Goal: Task Accomplishment & Management: Manage account settings

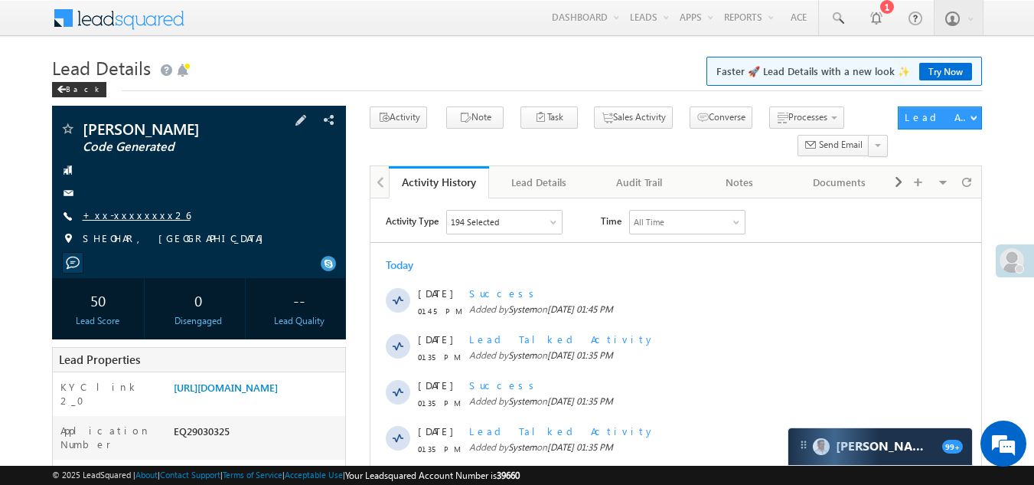
click at [129, 214] on link "+xx-xxxxxxxx26" at bounding box center [137, 214] width 108 height 13
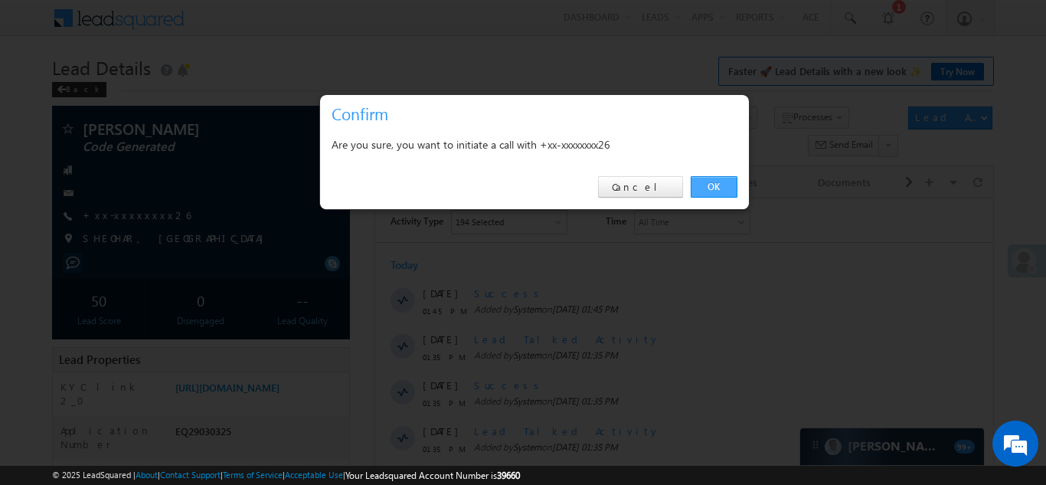
click at [730, 184] on link "OK" at bounding box center [714, 186] width 47 height 21
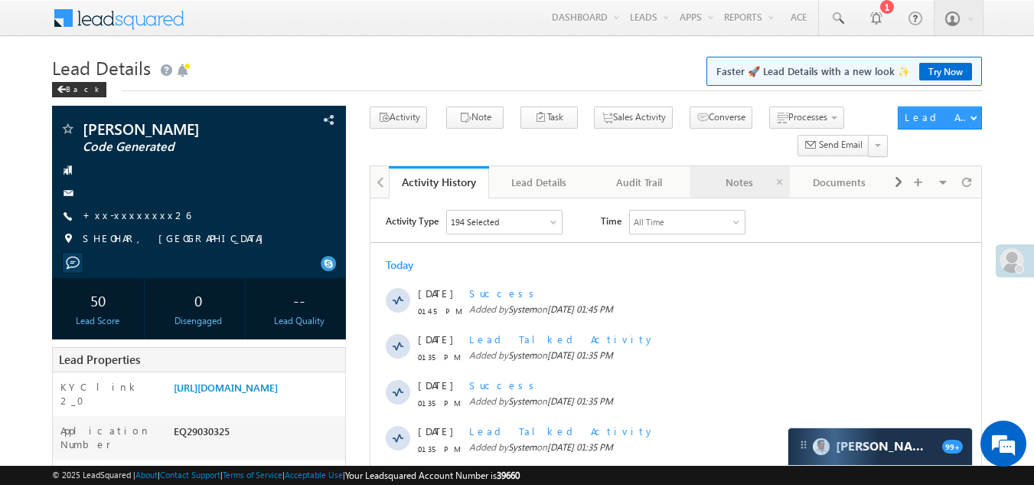
click at [717, 181] on div "Notes" at bounding box center [739, 182] width 74 height 18
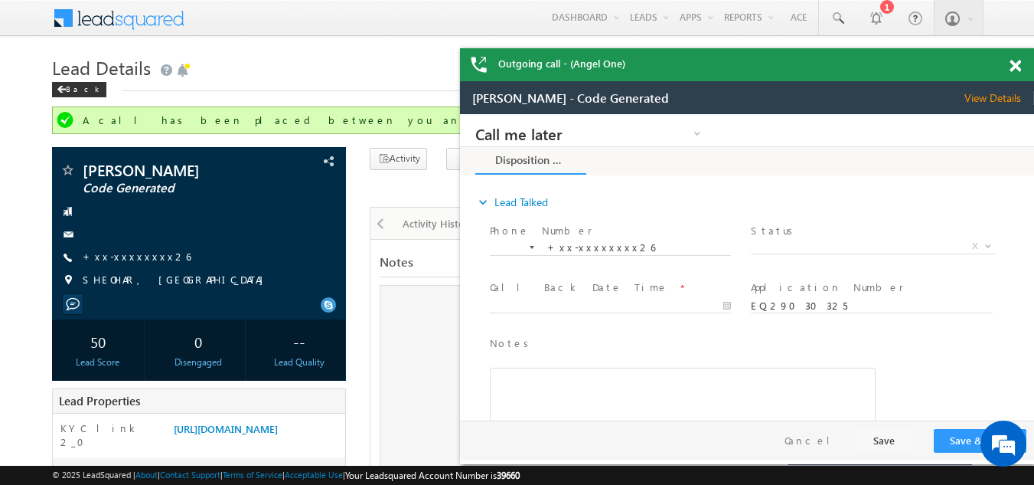
click at [1014, 67] on div "Outgoing call - (Angel One)" at bounding box center [747, 64] width 574 height 33
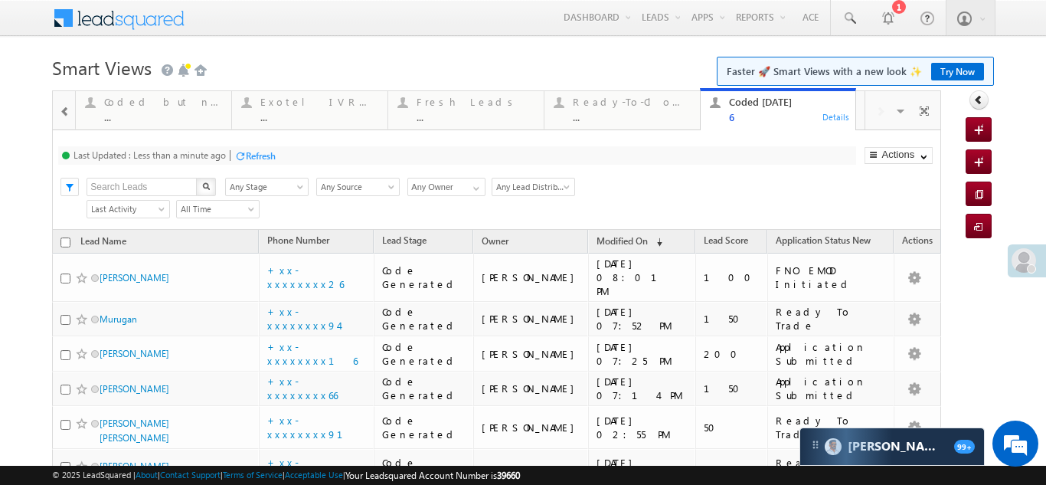
click at [67, 113] on span at bounding box center [65, 112] width 11 height 12
click at [65, 112] on span at bounding box center [65, 112] width 11 height 12
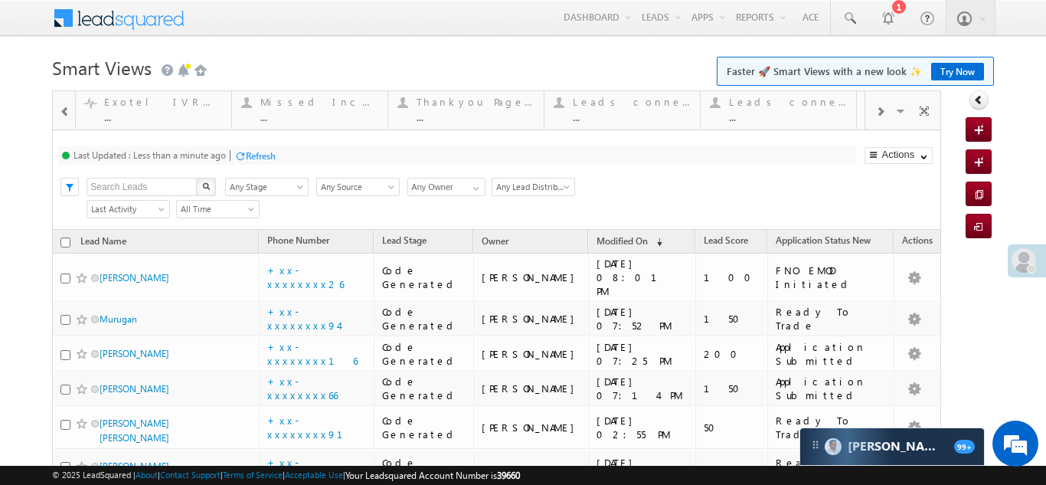
click at [64, 111] on span at bounding box center [65, 112] width 11 height 12
click at [64, 112] on span at bounding box center [65, 112] width 11 height 12
click at [63, 113] on span at bounding box center [65, 112] width 11 height 12
click at [62, 115] on span at bounding box center [65, 112] width 11 height 12
click at [62, 116] on span at bounding box center [65, 112] width 11 height 12
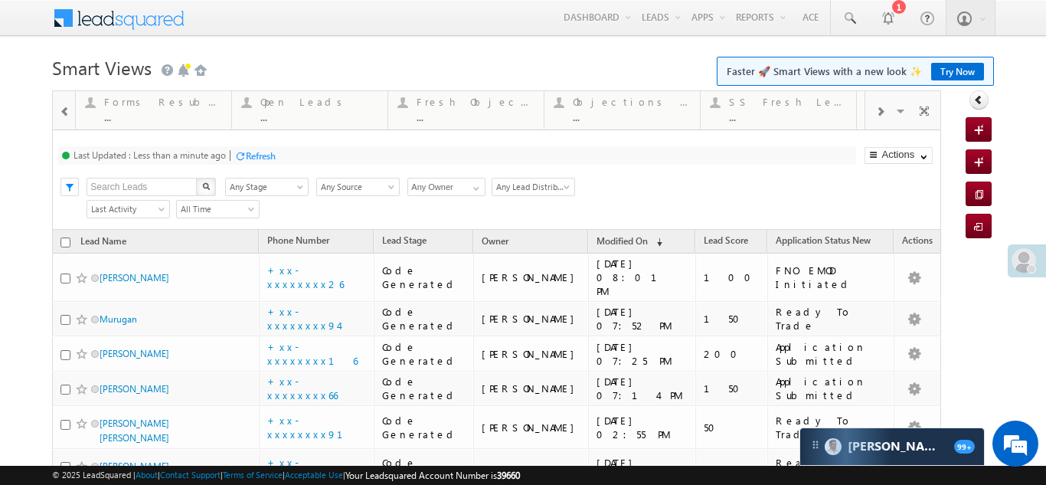
click at [62, 116] on span at bounding box center [65, 112] width 11 height 12
click at [61, 116] on span at bounding box center [65, 112] width 11 height 12
click at [202, 153] on div "Refresh" at bounding box center [203, 155] width 30 height 11
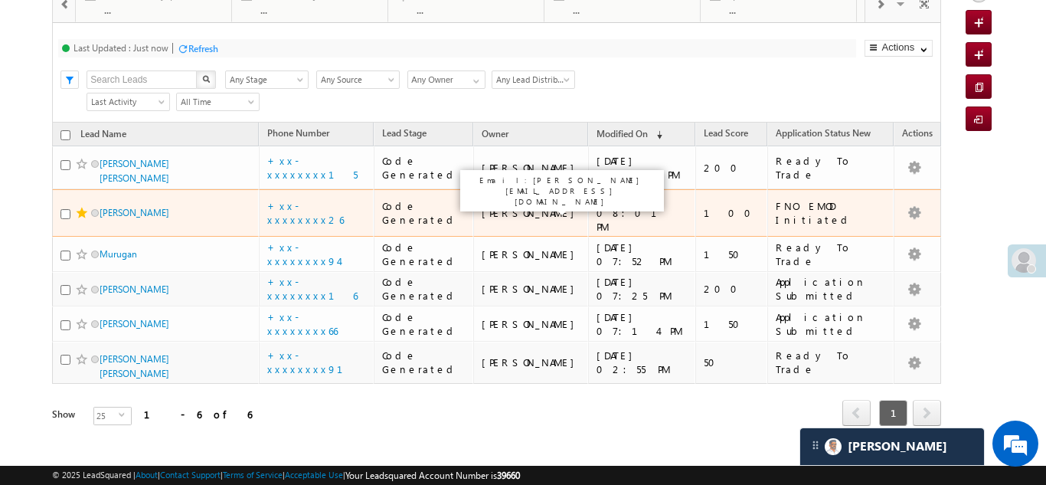
scroll to position [31, 0]
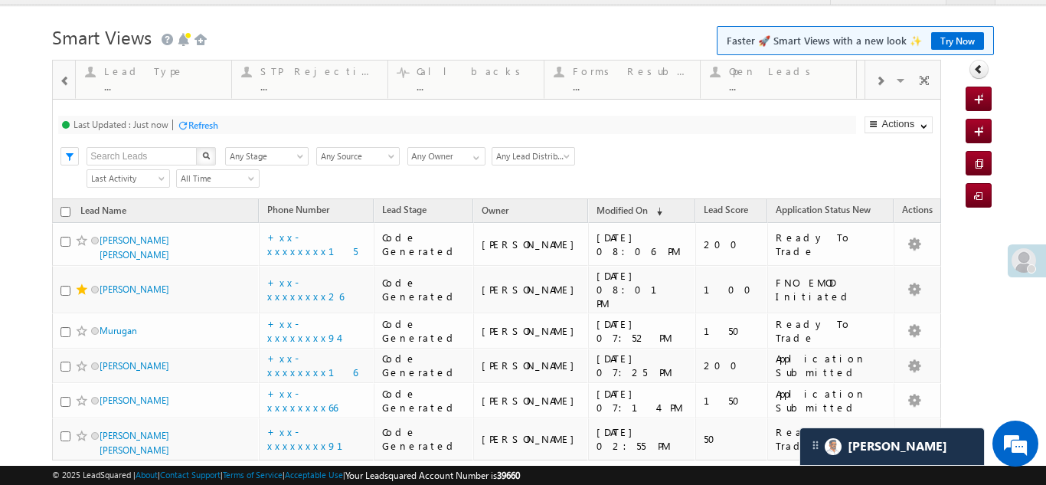
click at [210, 124] on div "Refresh" at bounding box center [203, 124] width 30 height 11
click at [201, 126] on div "Refresh" at bounding box center [203, 124] width 30 height 11
click at [208, 124] on div "Refresh" at bounding box center [203, 124] width 30 height 11
click at [875, 79] on span at bounding box center [879, 81] width 9 height 12
click at [875, 80] on span at bounding box center [879, 81] width 9 height 12
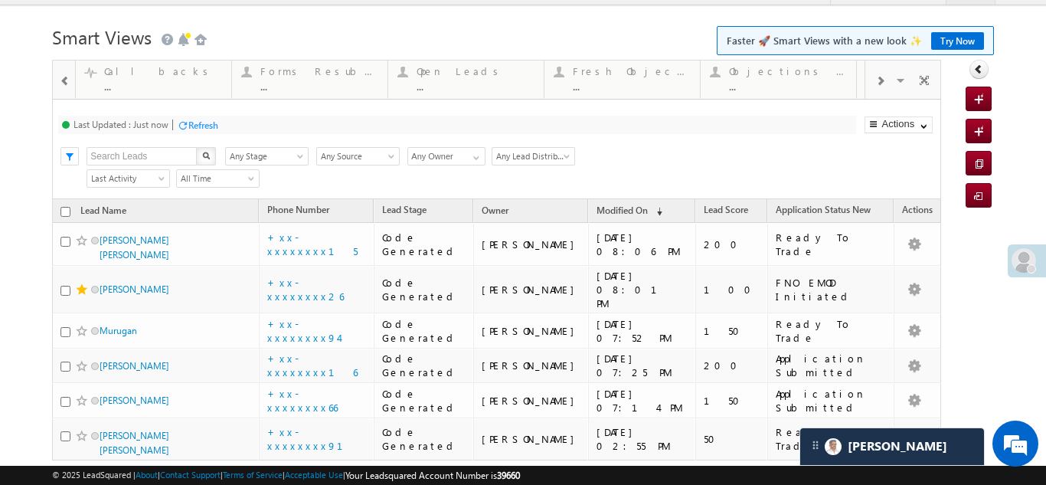
click at [875, 80] on span at bounding box center [879, 81] width 9 height 12
click at [875, 81] on span at bounding box center [879, 81] width 9 height 12
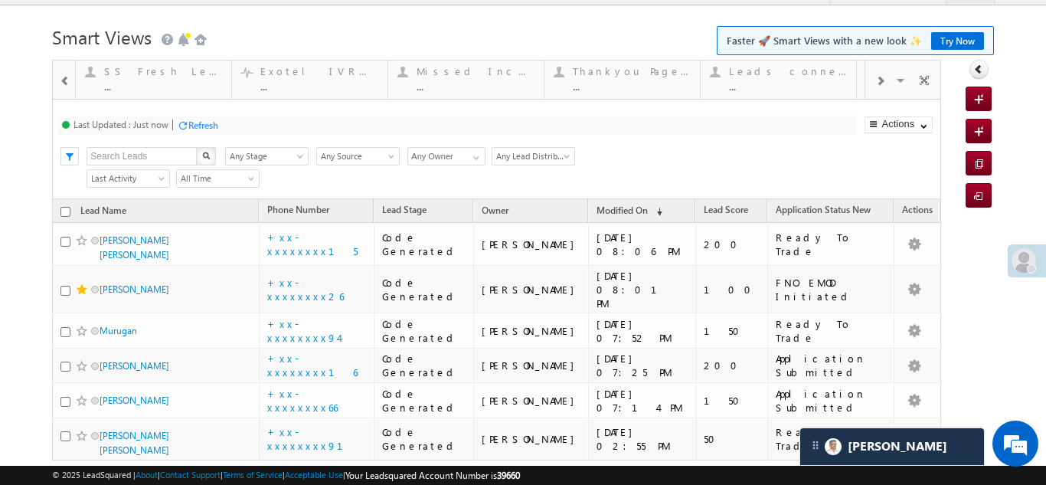
click at [875, 82] on span at bounding box center [879, 81] width 9 height 12
click at [875, 83] on span at bounding box center [879, 81] width 9 height 12
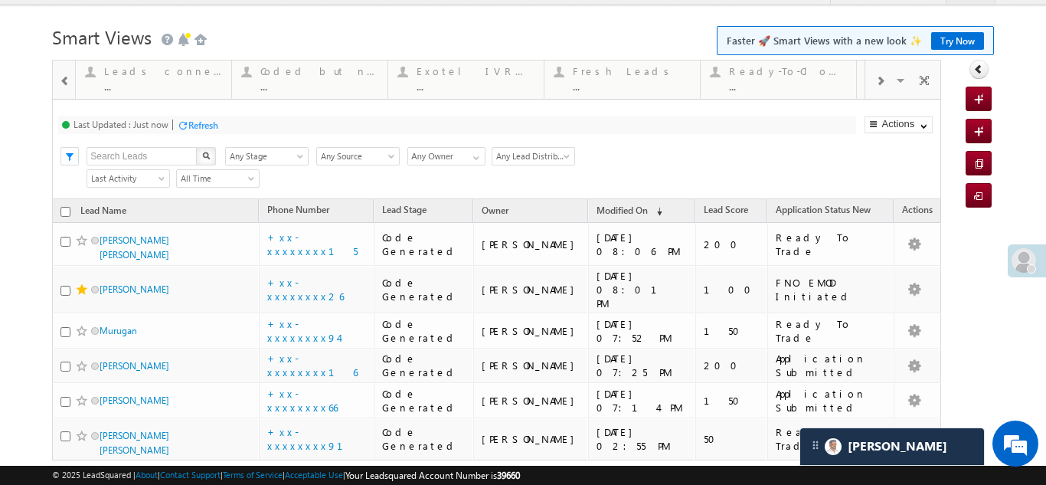
click at [875, 82] on span at bounding box center [879, 81] width 9 height 12
click at [446, 69] on div "Fresh Leads" at bounding box center [475, 71] width 118 height 12
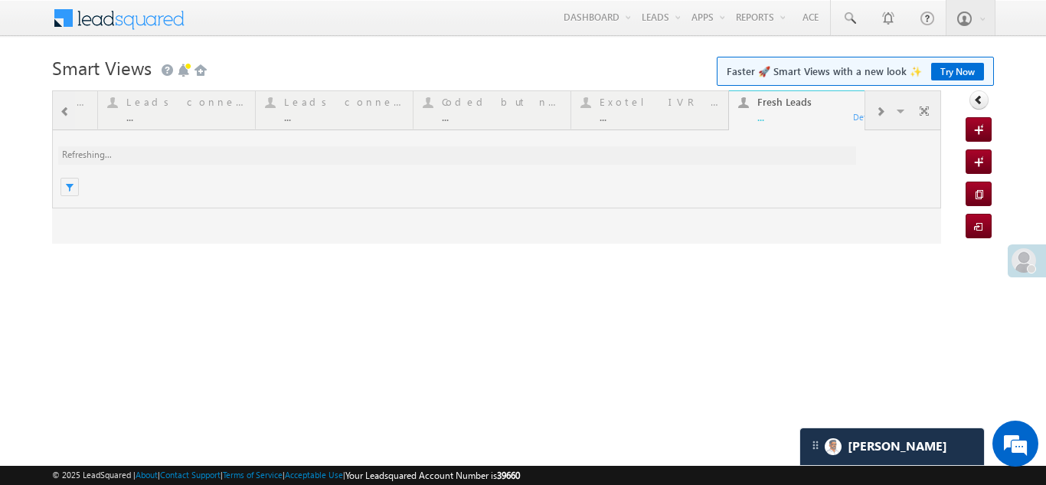
scroll to position [0, 0]
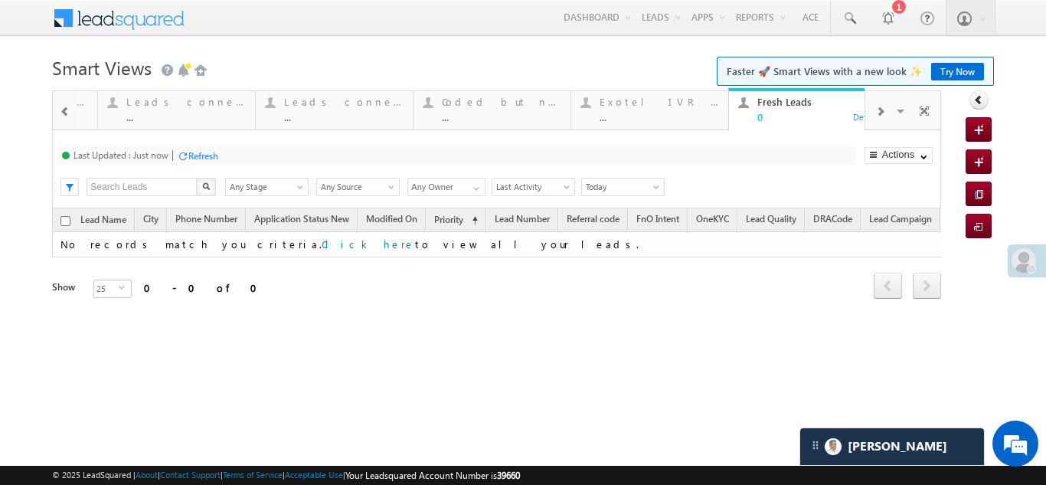
click at [880, 110] on span at bounding box center [879, 112] width 9 height 12
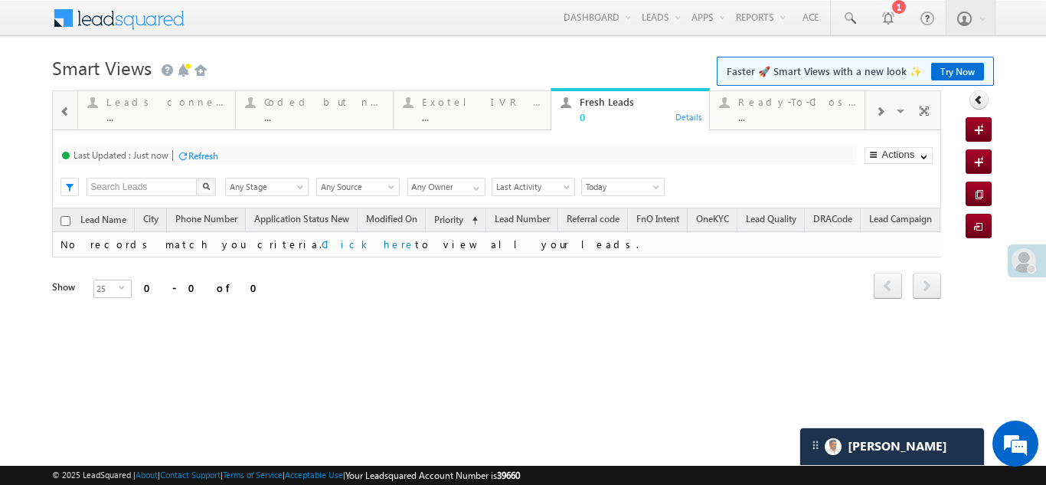
click at [874, 109] on div at bounding box center [879, 110] width 29 height 34
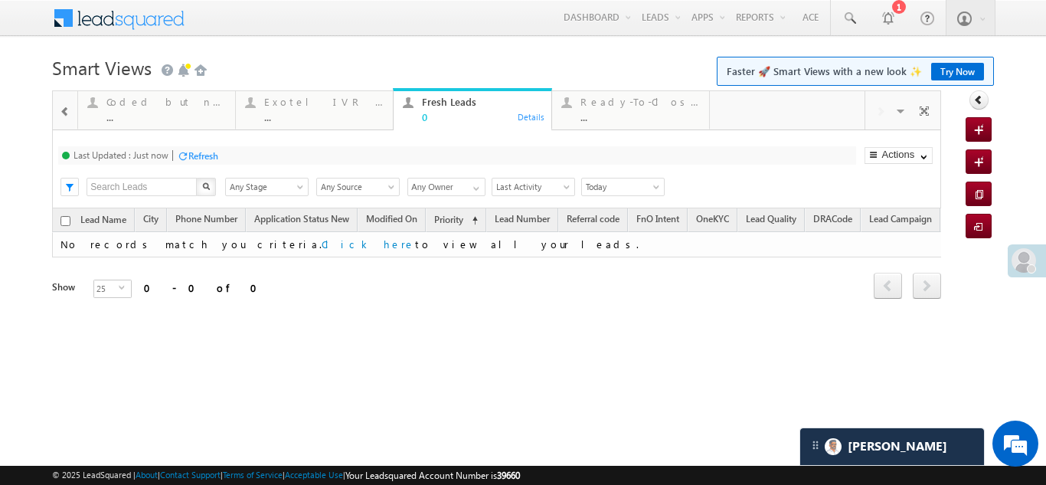
click at [873, 109] on div "Visible Tabs Coded MTD Default Lead Capture Today Default Lead Type Default STP…" at bounding box center [902, 109] width 75 height 37
click at [63, 110] on span at bounding box center [65, 112] width 11 height 12
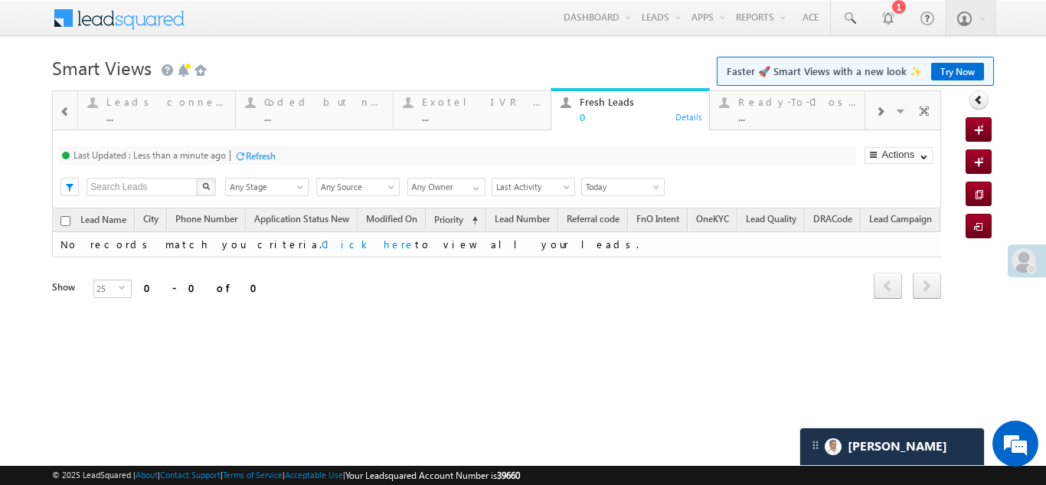
click at [63, 110] on span at bounding box center [65, 112] width 11 height 12
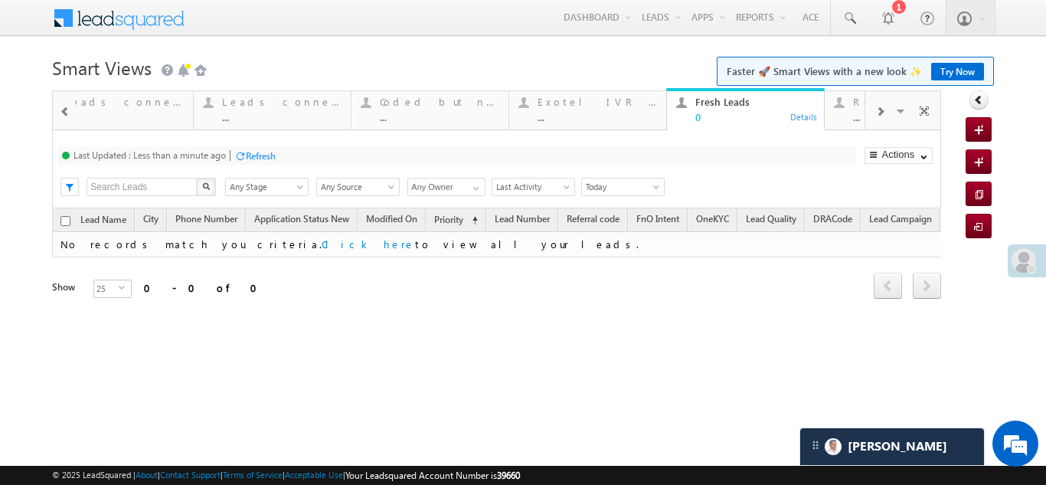
click at [63, 110] on span at bounding box center [65, 112] width 11 height 12
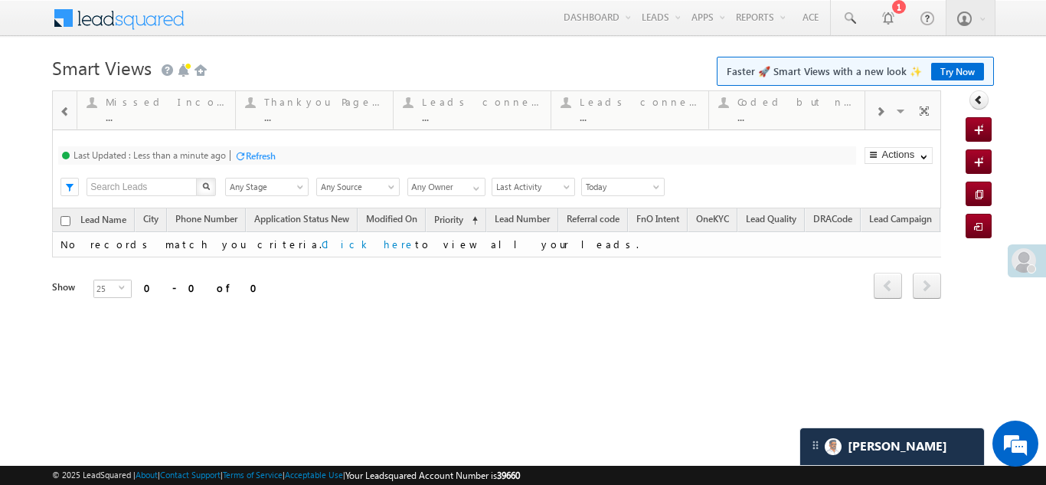
click at [63, 110] on span at bounding box center [65, 112] width 11 height 12
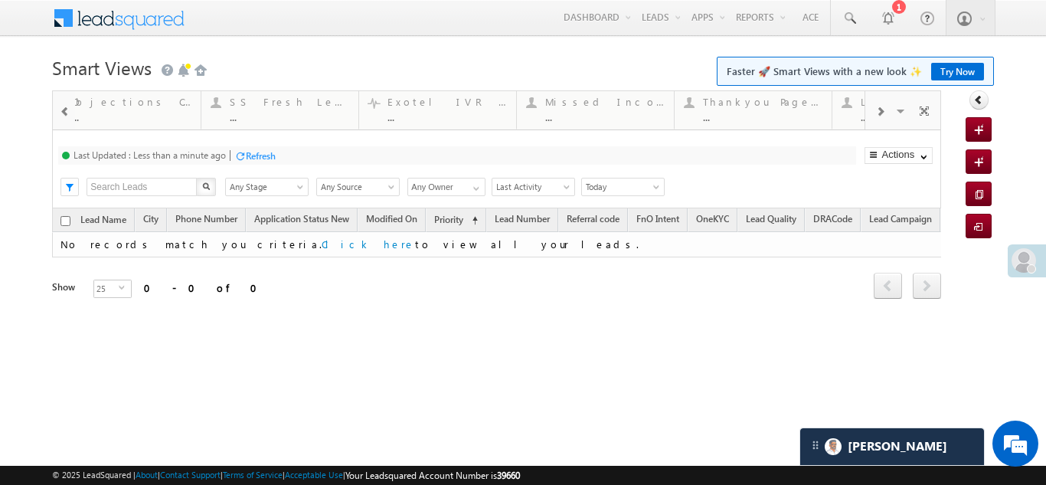
click at [63, 110] on span at bounding box center [65, 112] width 11 height 12
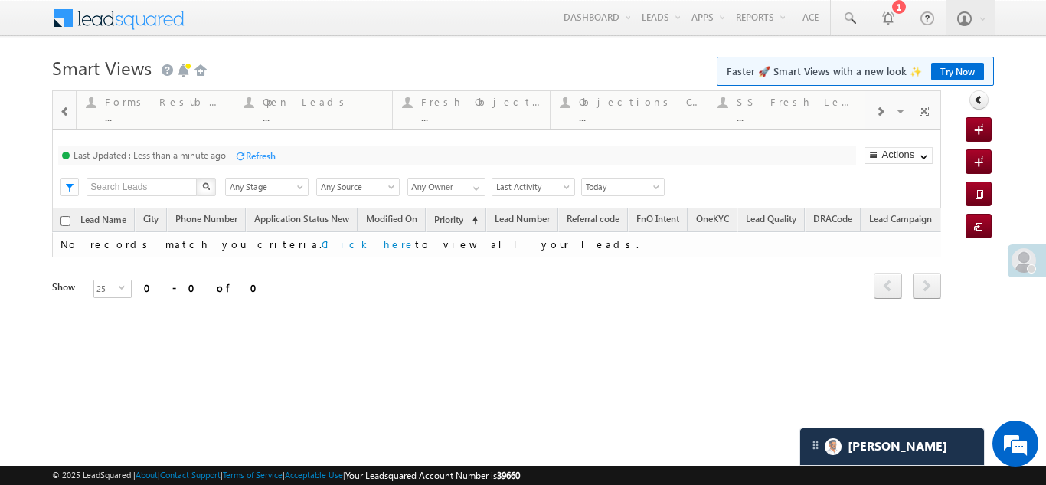
click at [63, 110] on span at bounding box center [65, 112] width 11 height 12
click at [622, 98] on div "Fresh Objection Cases" at bounding box center [638, 102] width 119 height 12
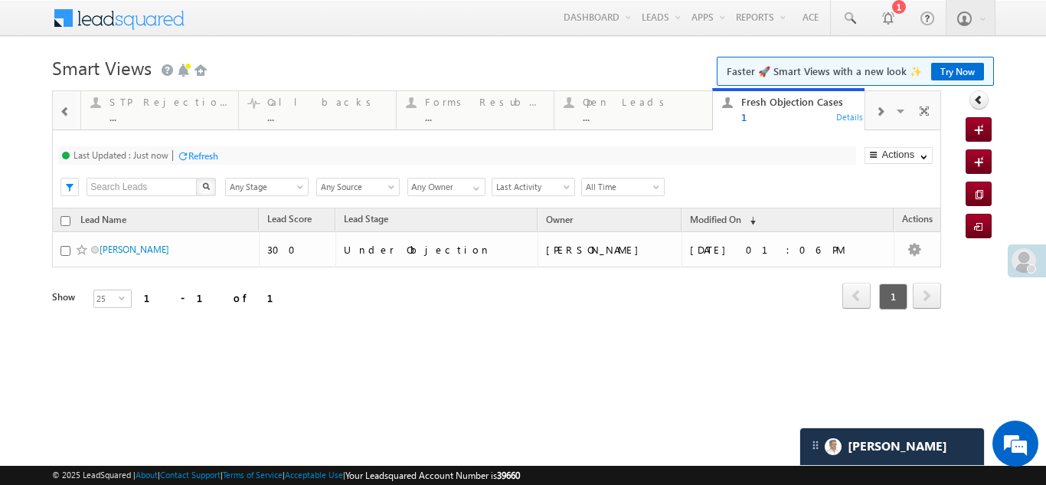
click at [882, 112] on span at bounding box center [879, 112] width 9 height 12
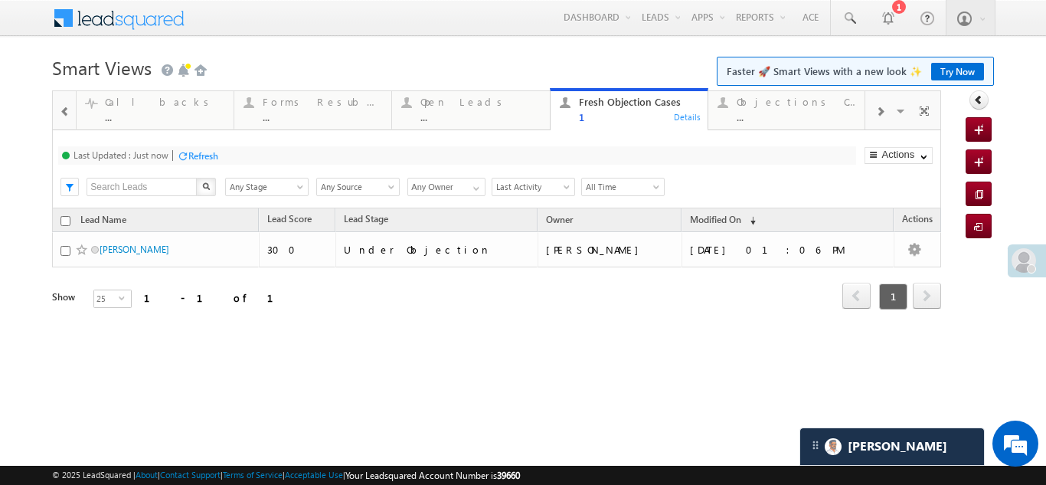
click at [882, 112] on span at bounding box center [879, 112] width 9 height 12
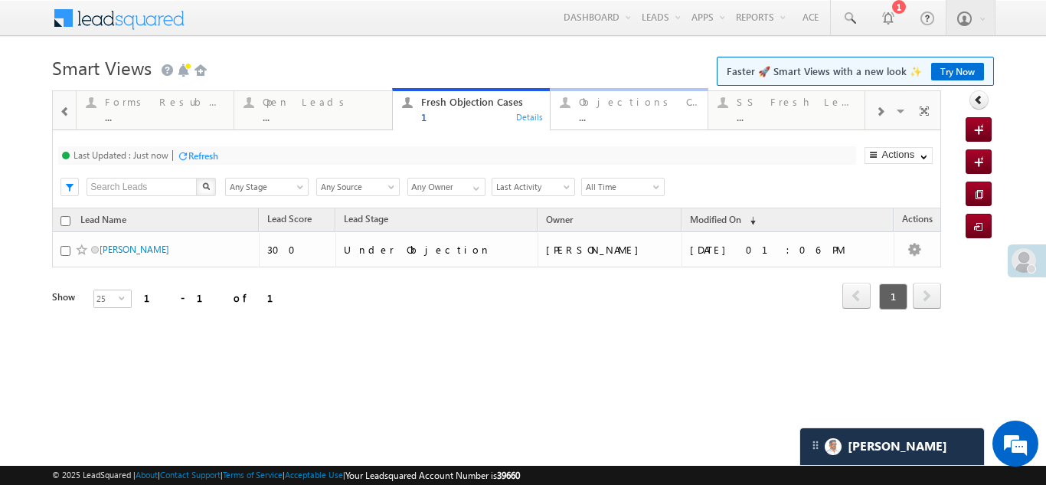
click at [601, 111] on div "..." at bounding box center [638, 116] width 119 height 11
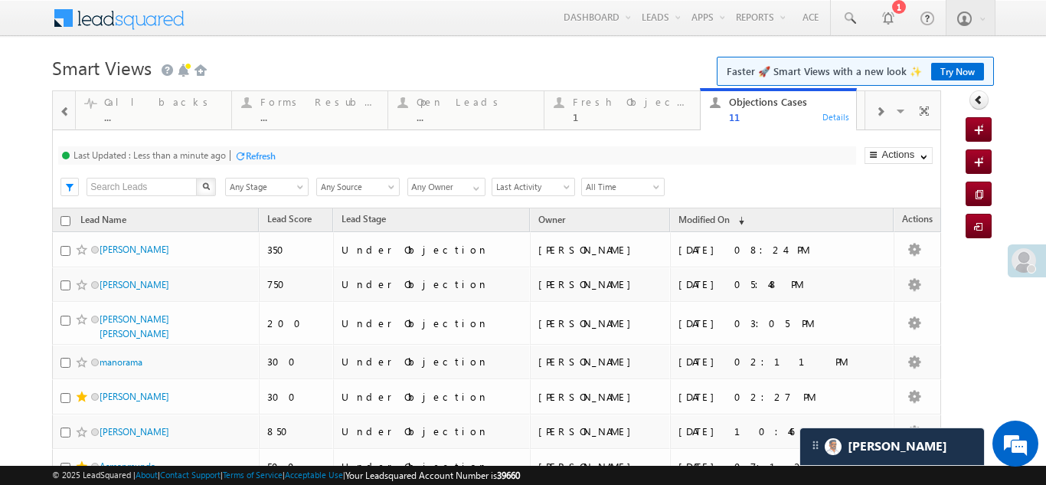
click at [875, 111] on span at bounding box center [879, 112] width 9 height 12
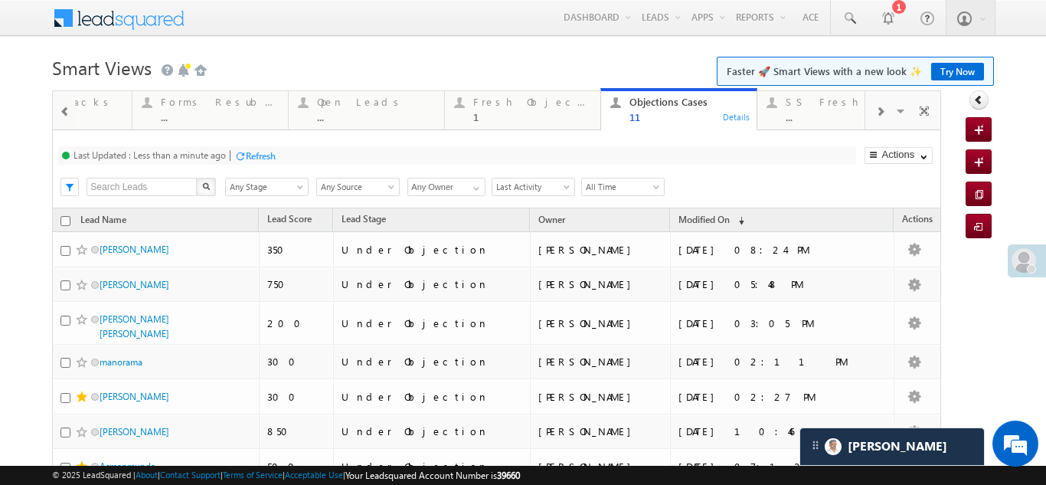
click at [875, 111] on span at bounding box center [879, 112] width 9 height 12
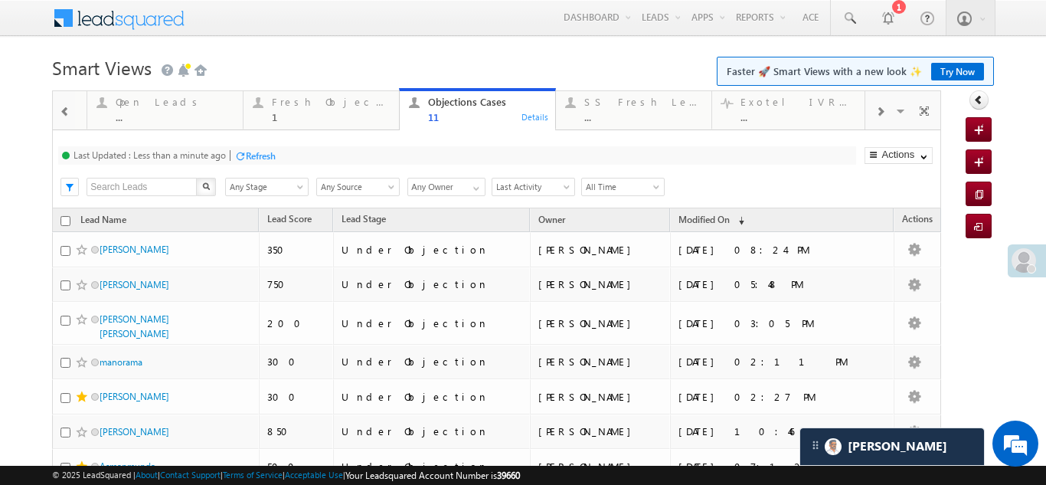
click at [875, 111] on span at bounding box center [879, 112] width 9 height 12
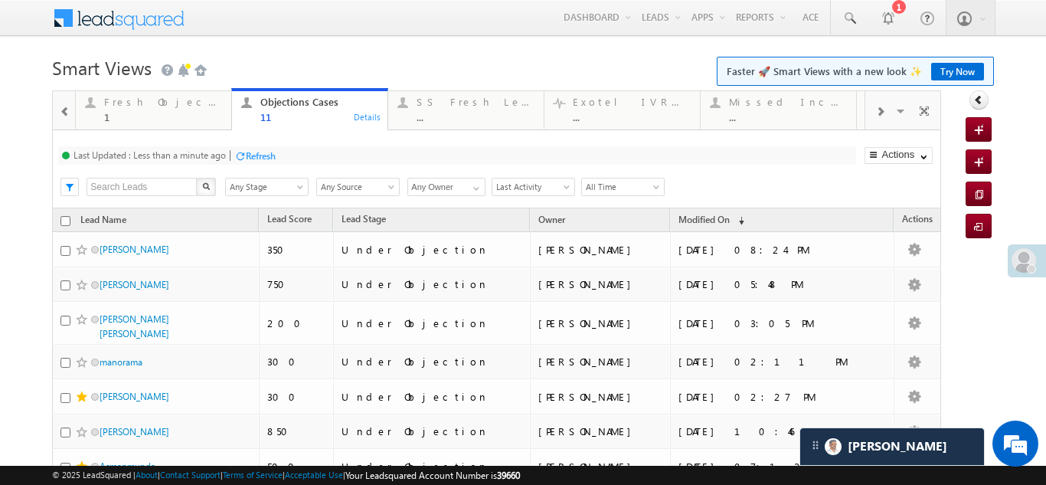
click at [875, 111] on span at bounding box center [879, 112] width 9 height 12
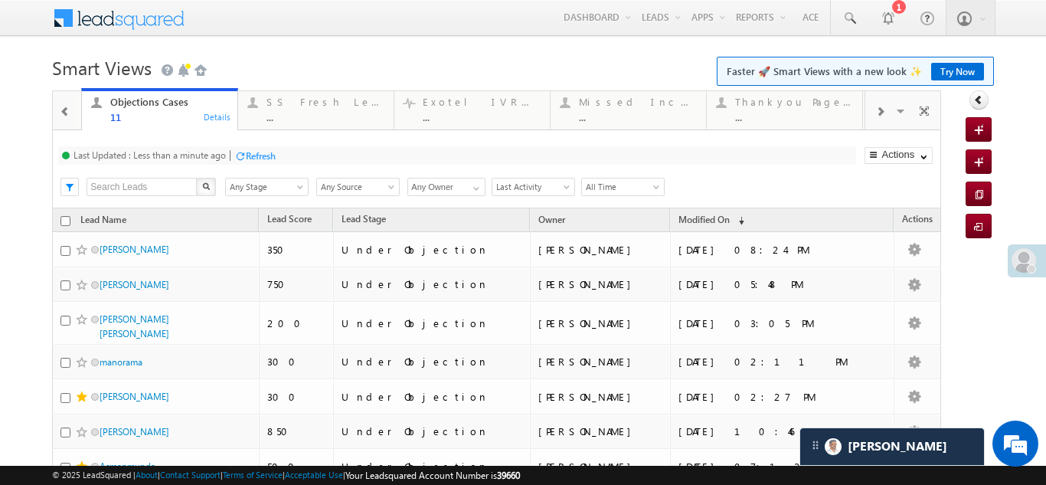
click at [875, 111] on span at bounding box center [879, 112] width 9 height 12
click at [875, 110] on span at bounding box center [879, 112] width 9 height 12
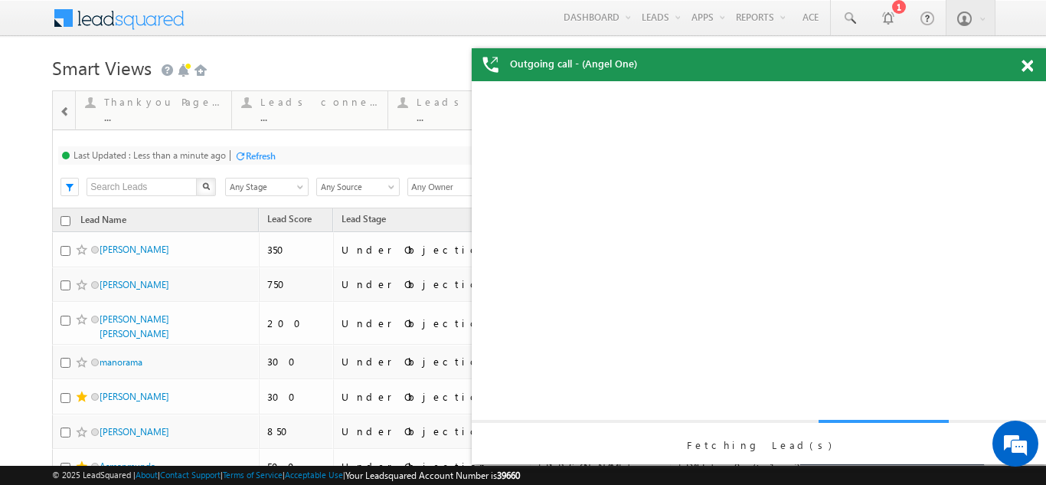
click at [1025, 67] on span at bounding box center [1026, 66] width 11 height 13
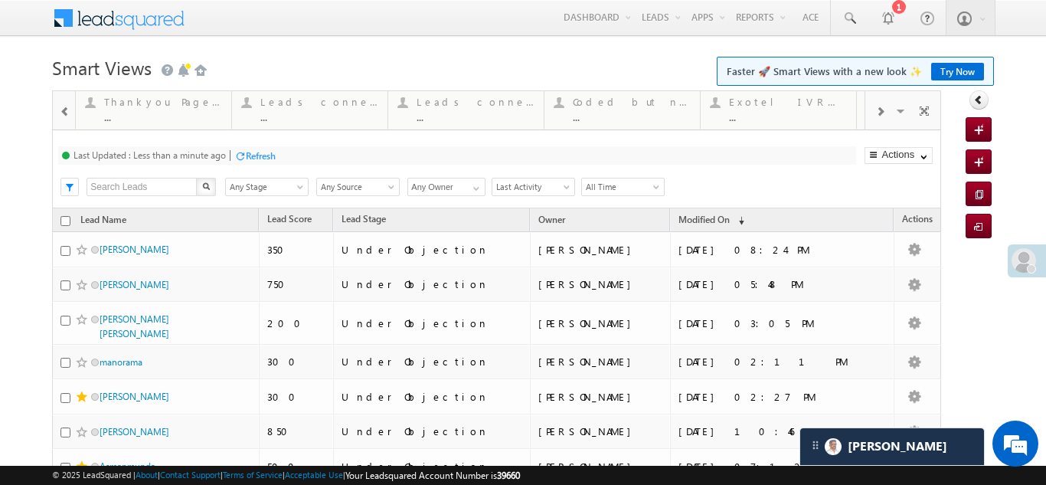
click at [875, 109] on span at bounding box center [879, 112] width 9 height 12
click at [874, 109] on div "Visible Tabs Coded MTD Default Lead Capture Today Default Lead Type Default STP…" at bounding box center [902, 109] width 75 height 37
click at [894, 111] on span at bounding box center [901, 113] width 15 height 32
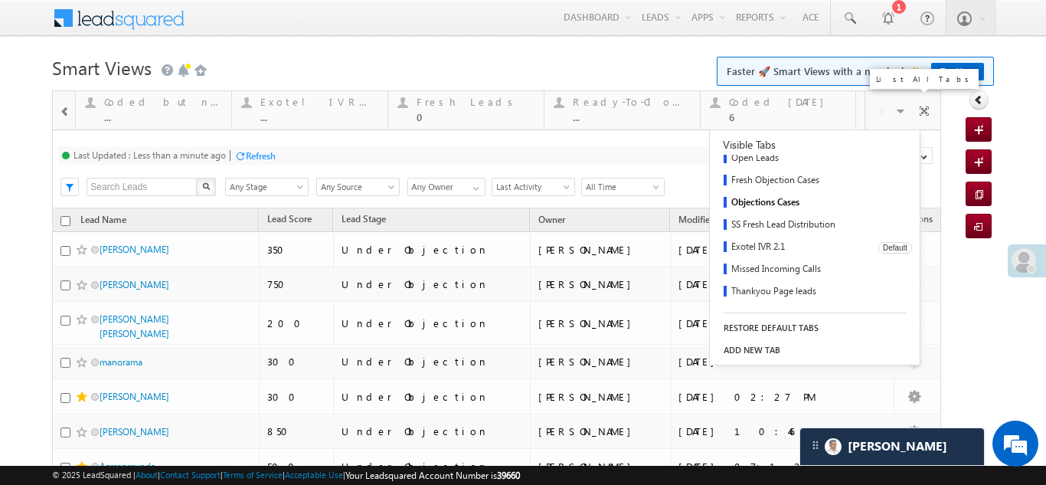
scroll to position [291, 0]
click at [748, 291] on link "Coded Today" at bounding box center [789, 297] width 158 height 22
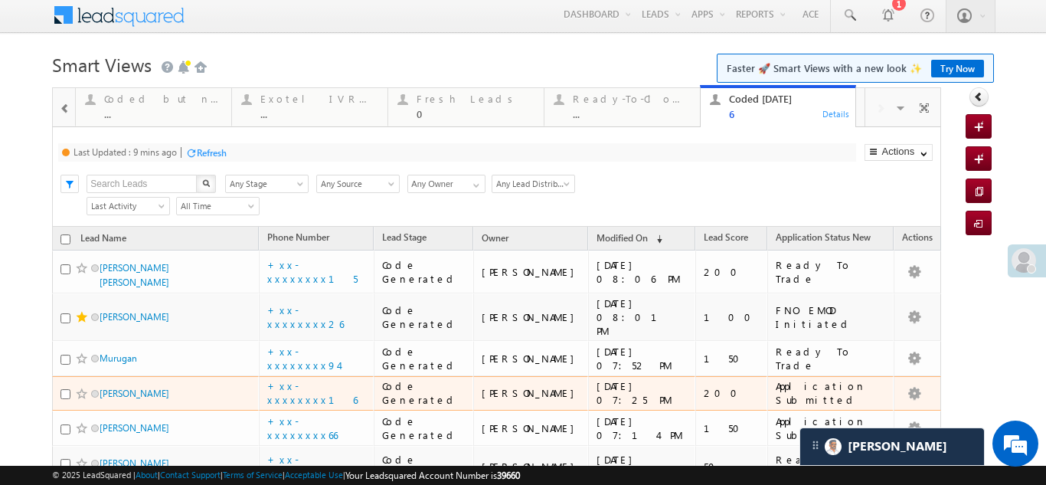
scroll to position [0, 0]
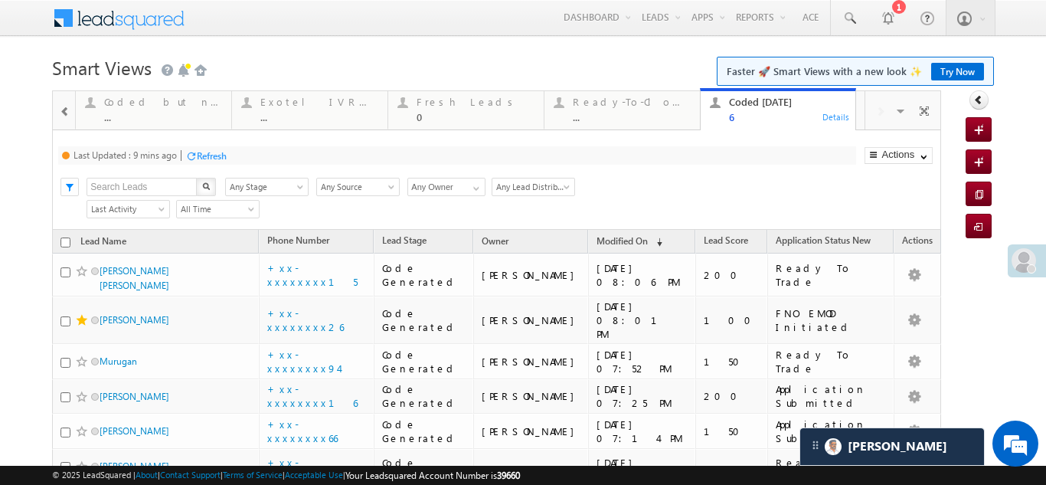
click at [213, 155] on div "Refresh" at bounding box center [212, 155] width 30 height 11
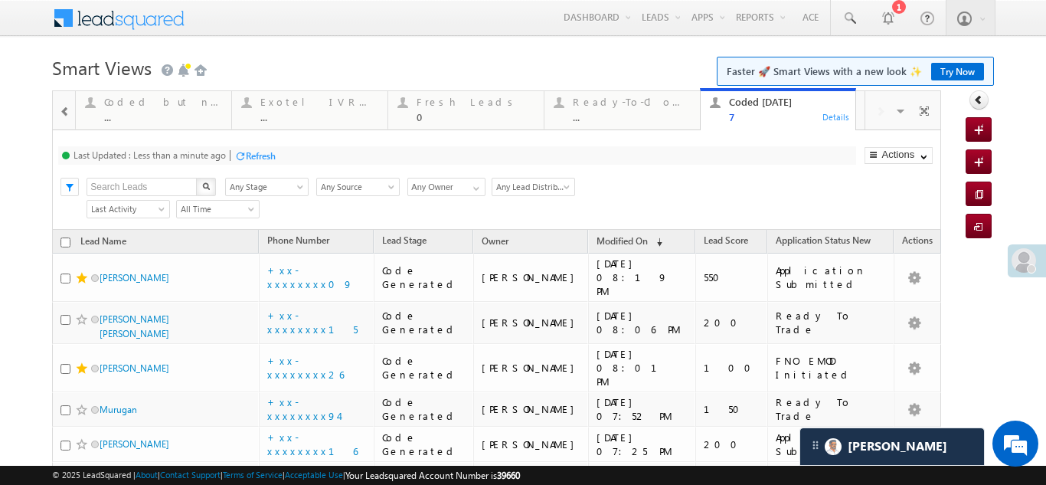
scroll to position [77, 0]
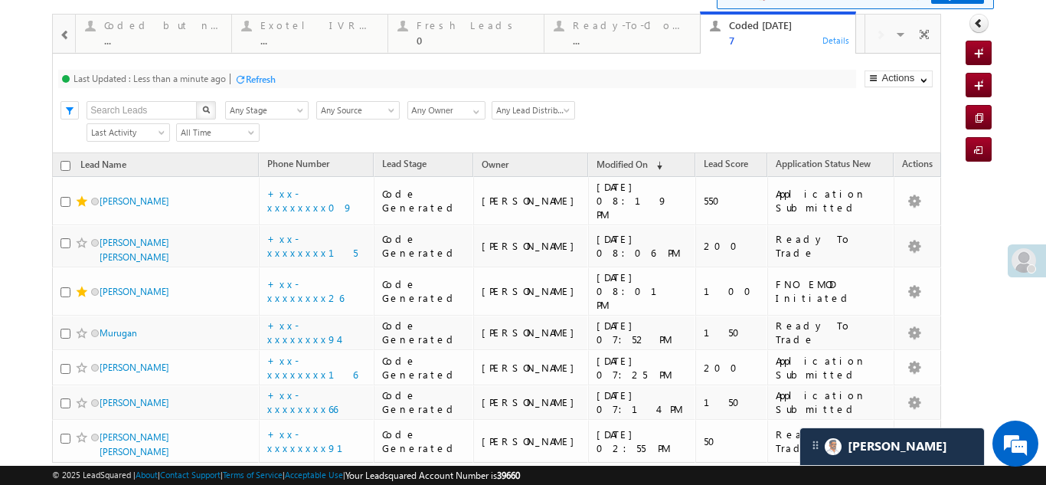
click at [258, 79] on div "Refresh" at bounding box center [261, 78] width 30 height 11
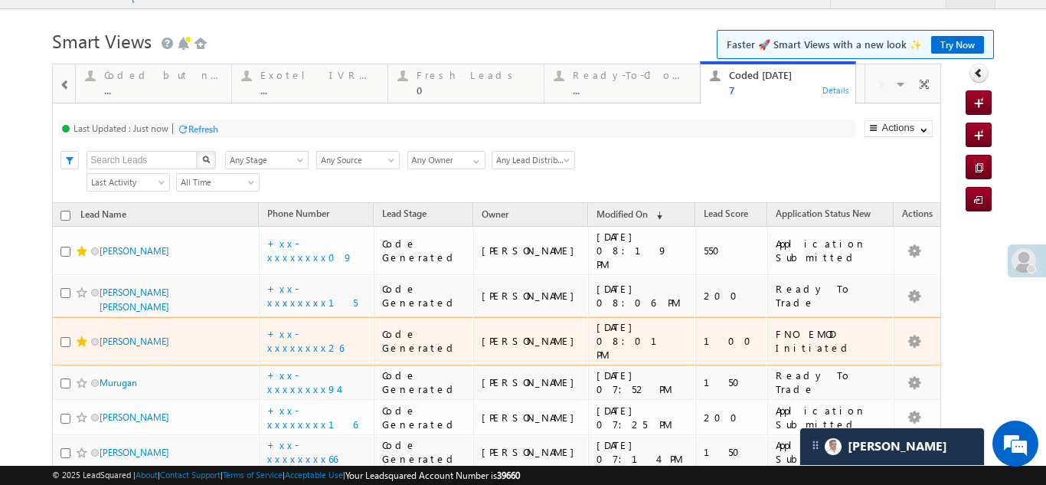
scroll to position [0, 0]
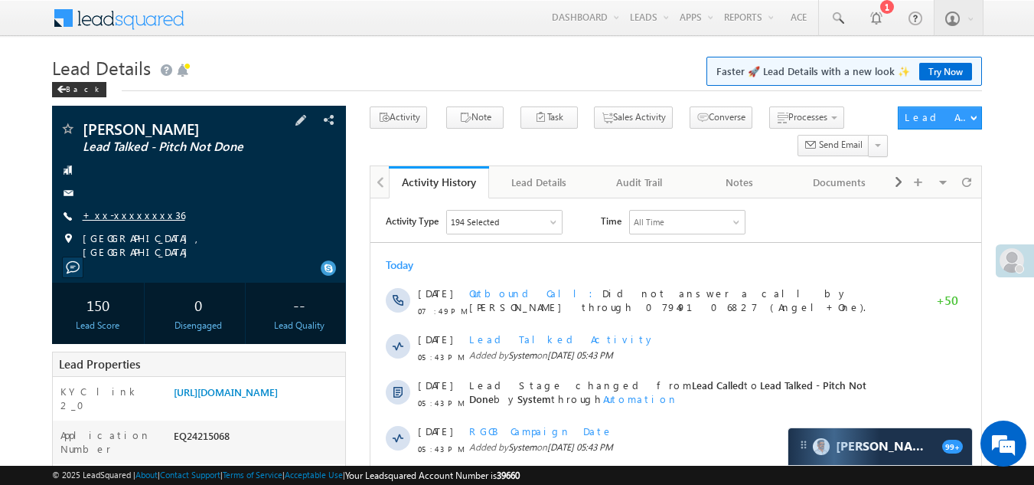
click at [126, 218] on link "+xx-xxxxxxxx36" at bounding box center [134, 214] width 103 height 13
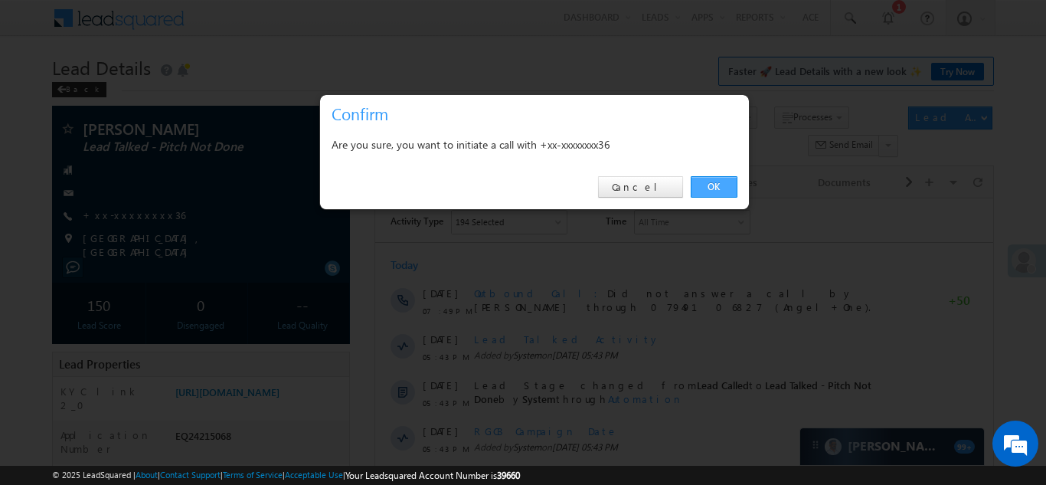
click at [707, 181] on link "OK" at bounding box center [714, 186] width 47 height 21
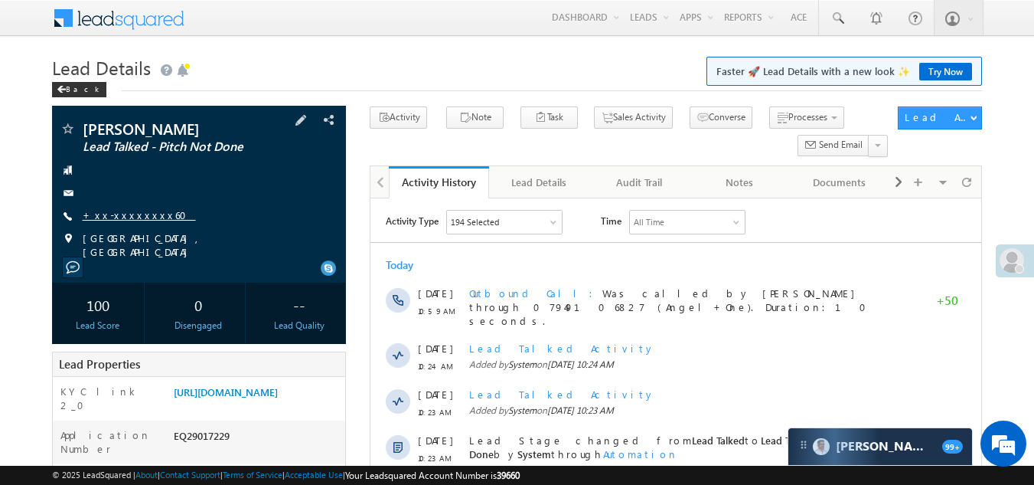
click at [121, 215] on link "+xx-xxxxxxxx60" at bounding box center [139, 214] width 113 height 13
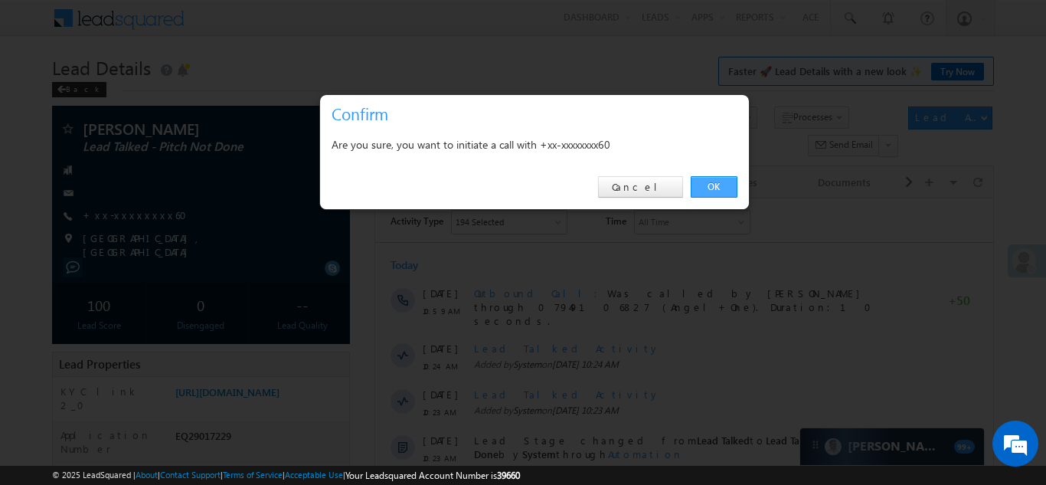
click at [720, 182] on link "OK" at bounding box center [714, 186] width 47 height 21
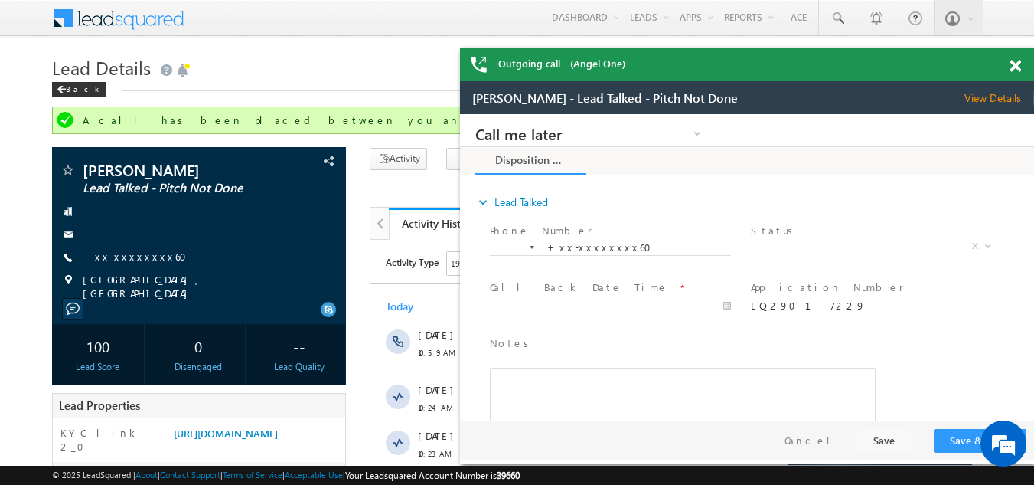
click at [1018, 66] on span at bounding box center [1015, 66] width 11 height 13
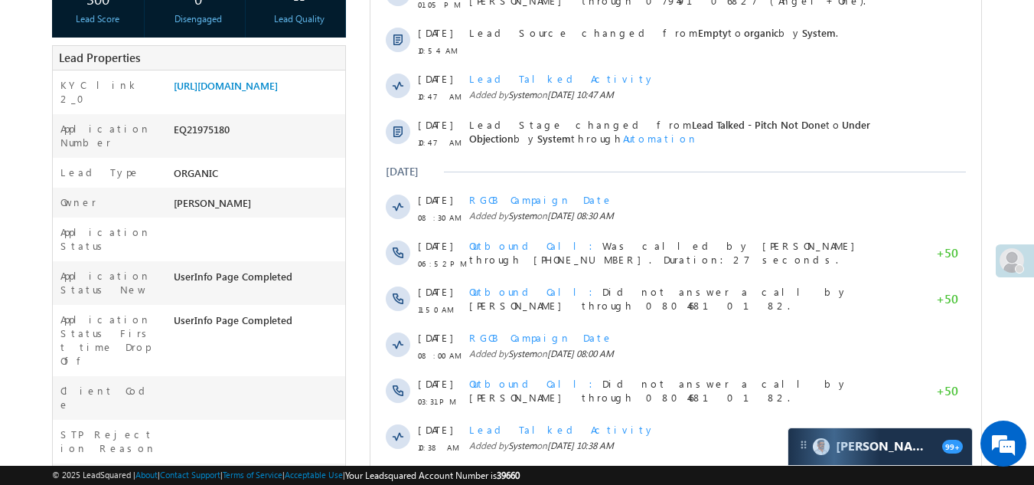
scroll to position [612, 0]
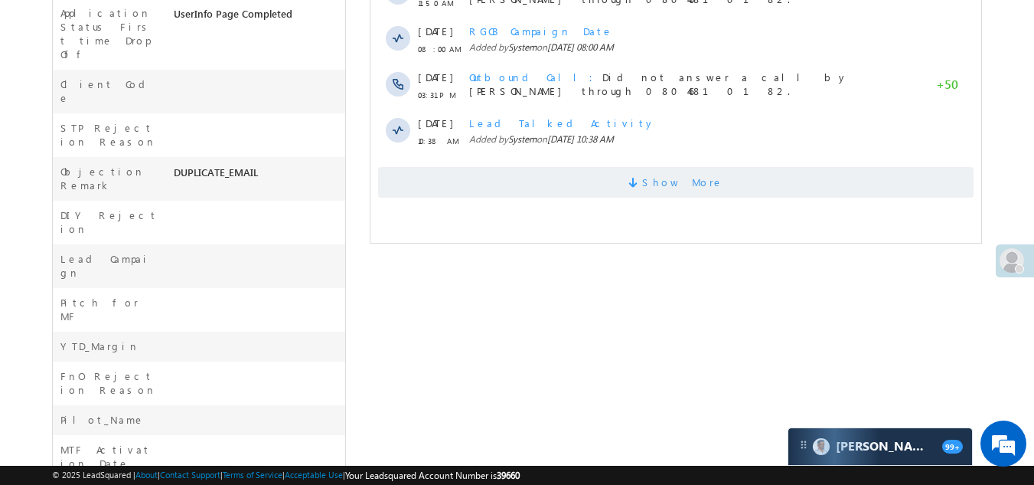
click at [456, 181] on span "Show More" at bounding box center [676, 182] width 596 height 31
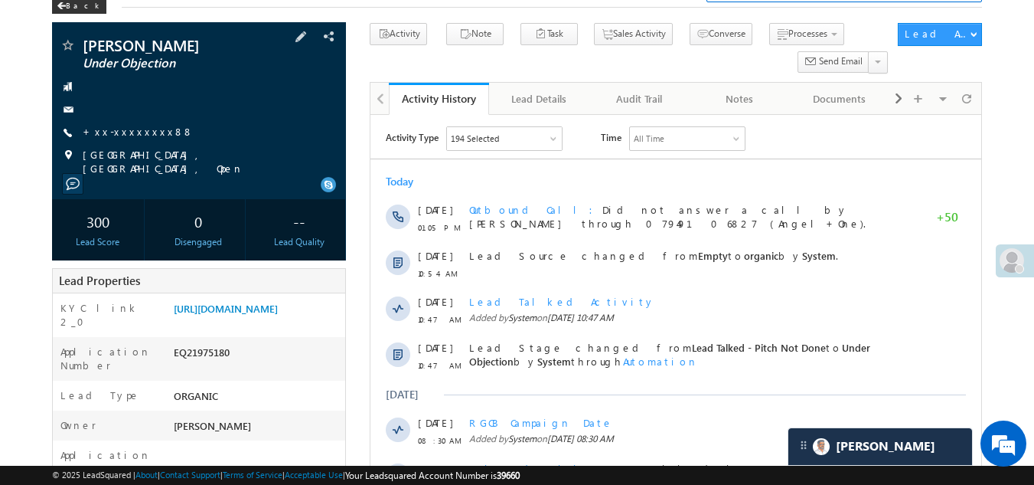
scroll to position [0, 0]
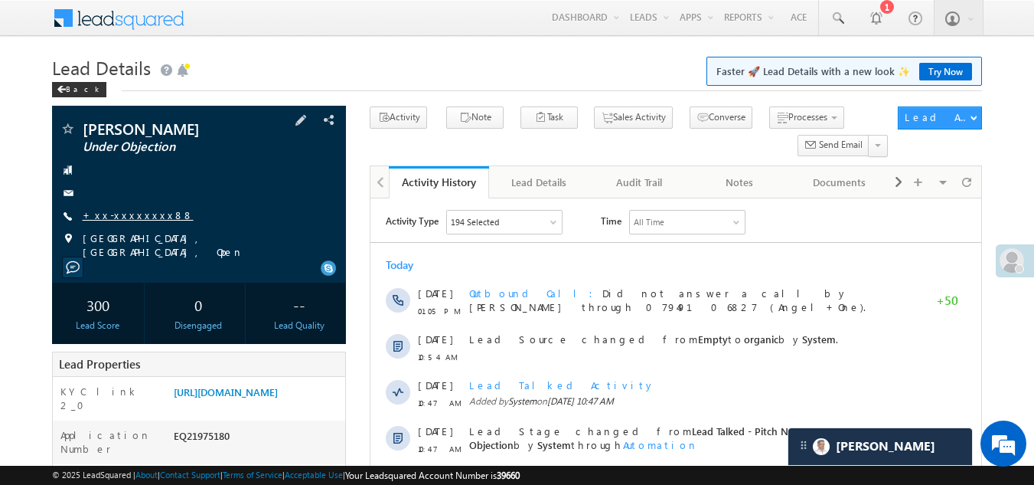
click at [129, 213] on link "+xx-xxxxxxxx88" at bounding box center [138, 214] width 111 height 13
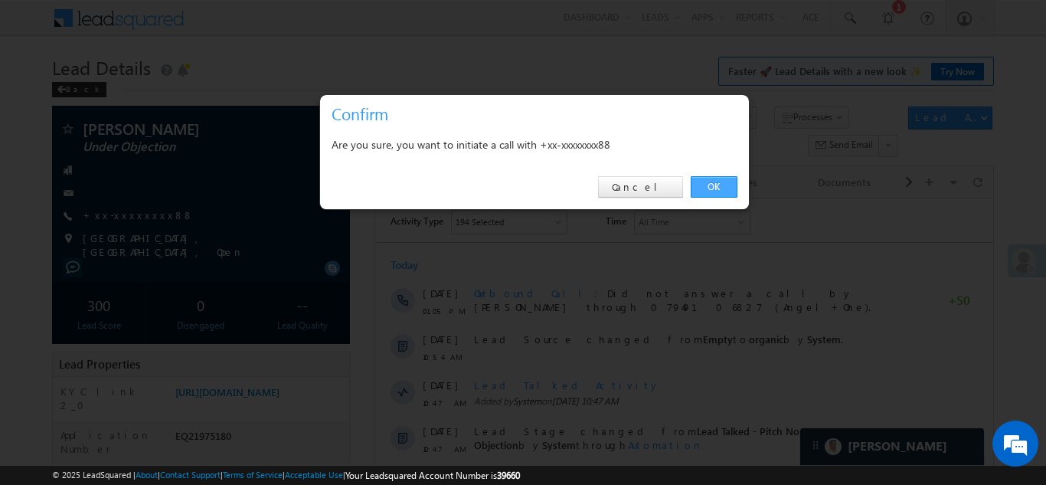
click at [727, 187] on link "OK" at bounding box center [714, 186] width 47 height 21
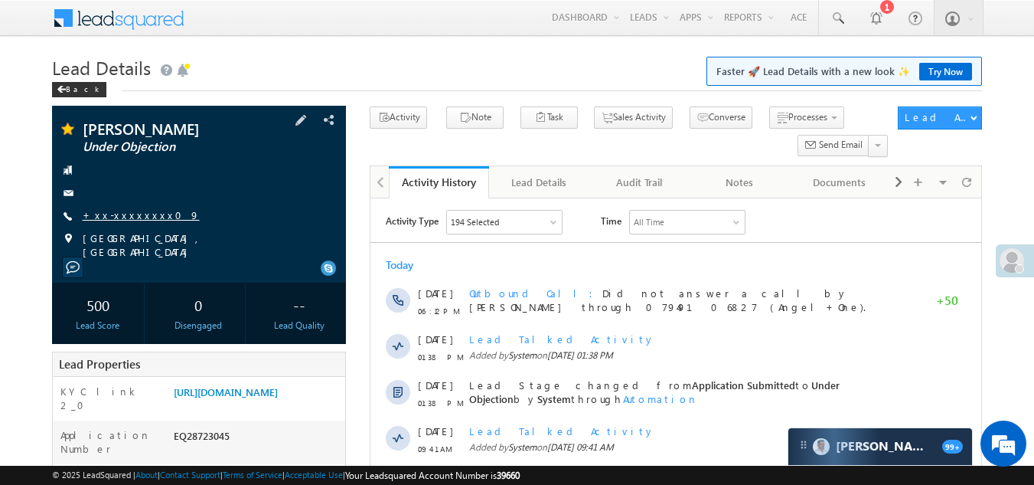
click at [136, 212] on link "+xx-xxxxxxxx09" at bounding box center [141, 214] width 117 height 13
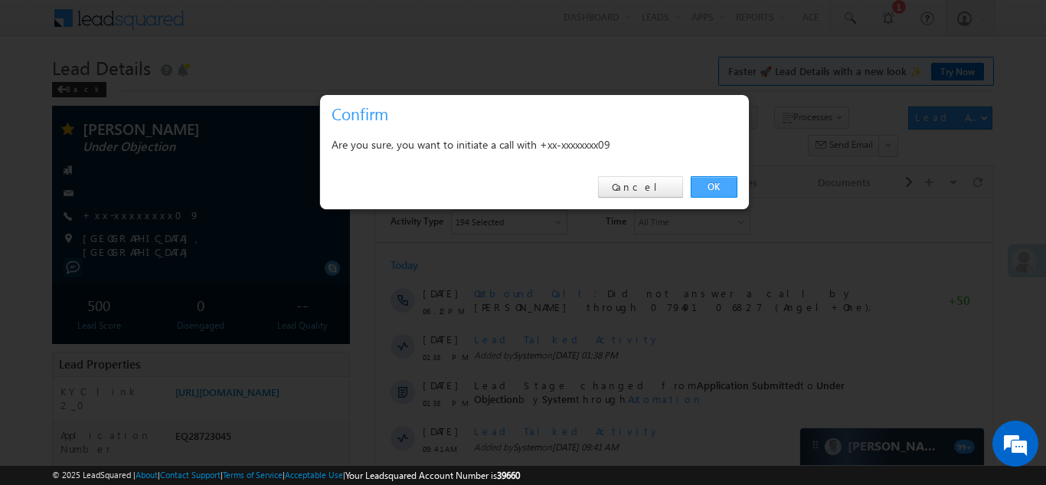
click at [710, 185] on link "OK" at bounding box center [714, 186] width 47 height 21
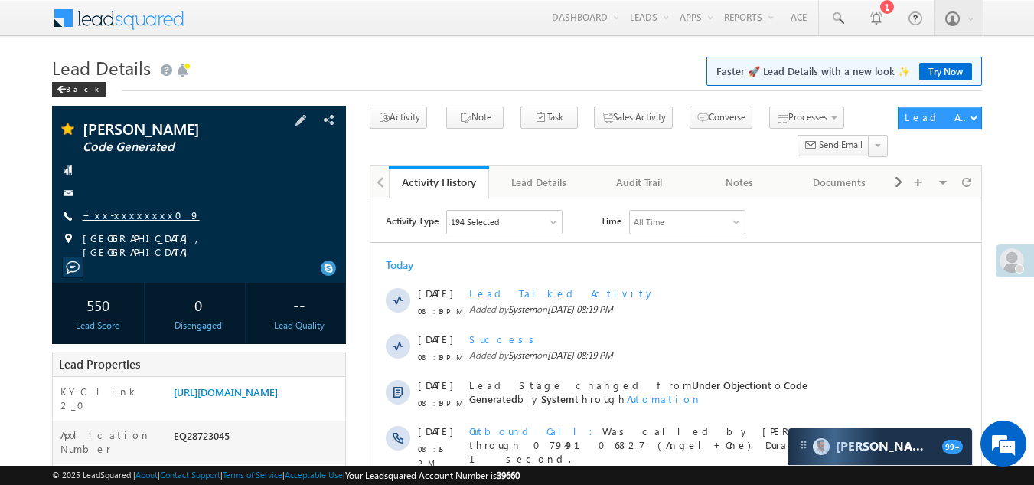
click at [132, 208] on link "+xx-xxxxxxxx09" at bounding box center [141, 214] width 117 height 13
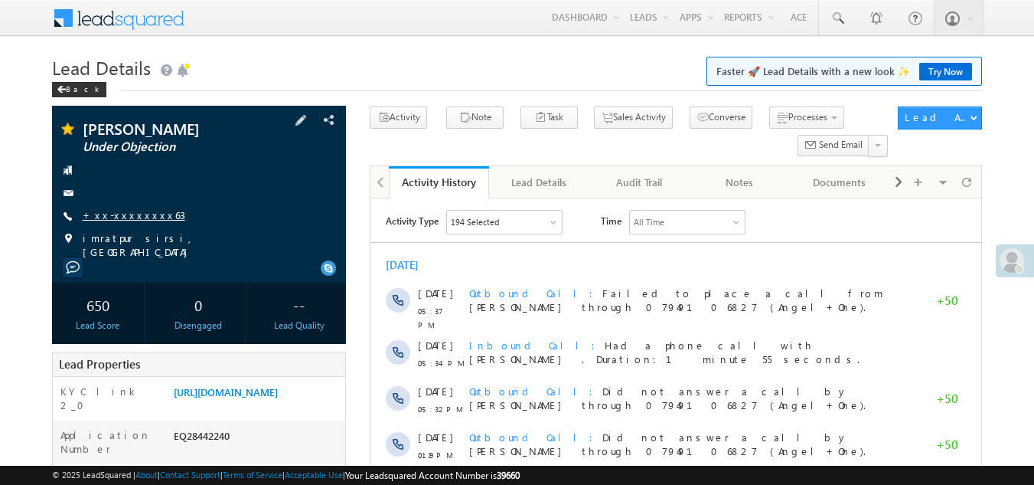
click at [132, 216] on link "+xx-xxxxxxxx63" at bounding box center [134, 214] width 103 height 13
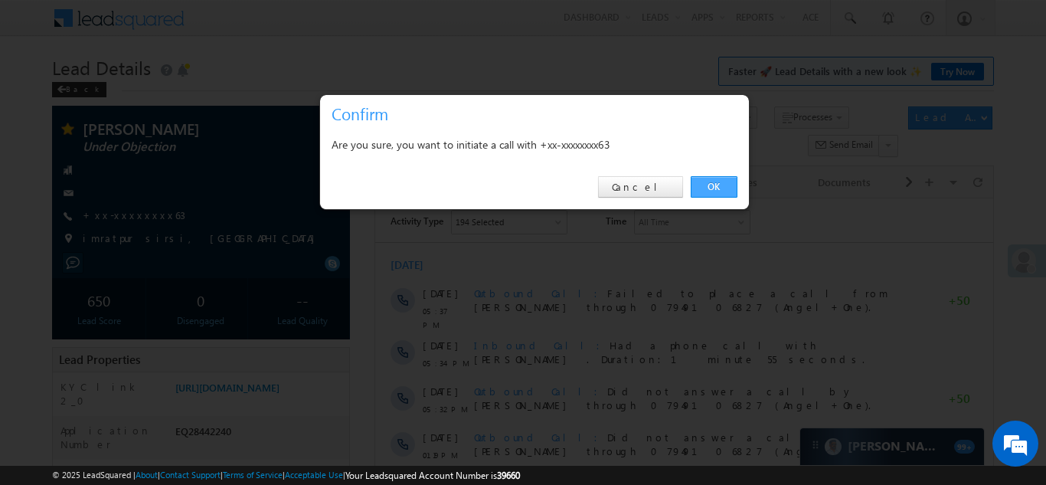
click at [715, 182] on link "OK" at bounding box center [714, 186] width 47 height 21
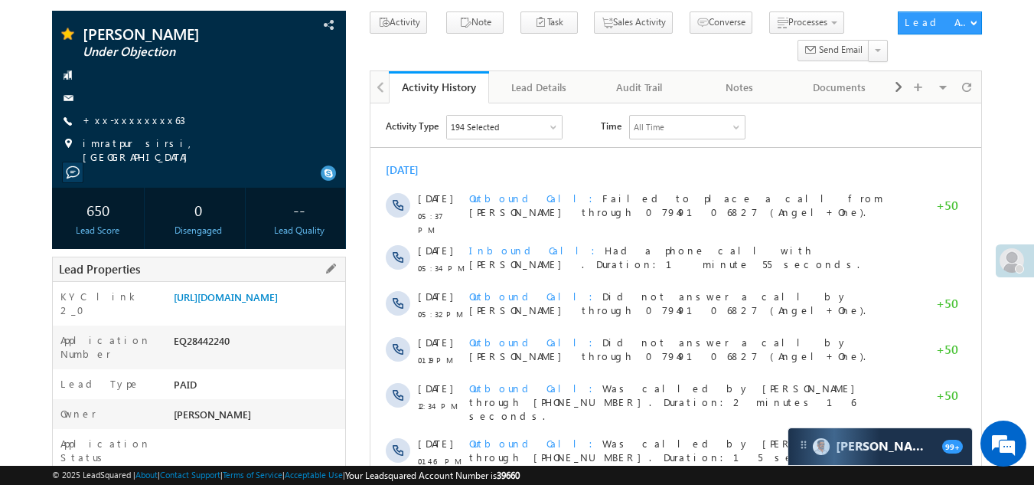
scroll to position [153, 0]
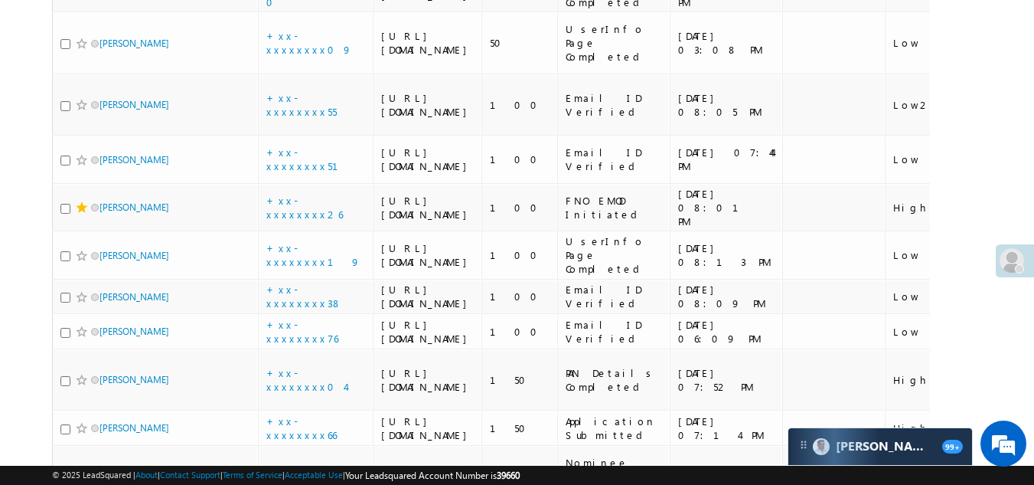
scroll to position [829, 0]
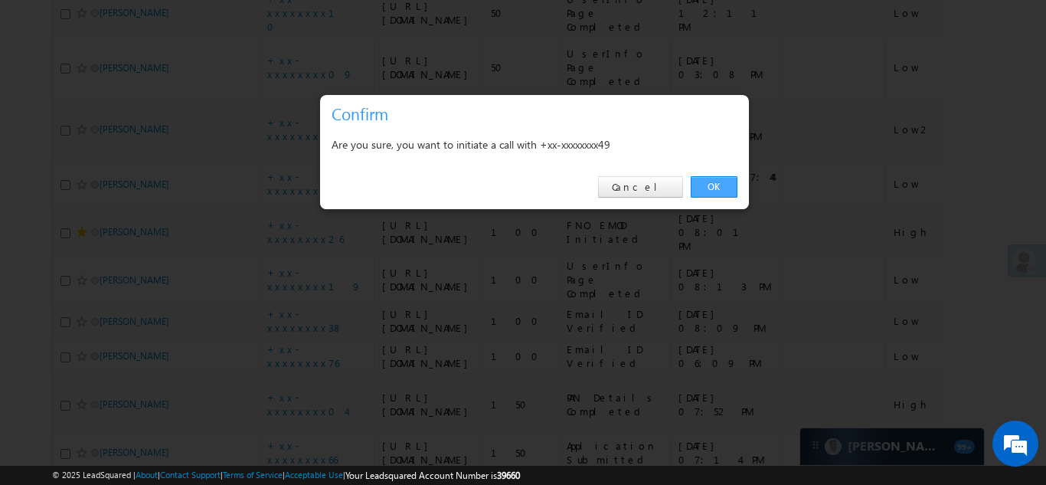
click at [717, 182] on link "OK" at bounding box center [714, 186] width 47 height 21
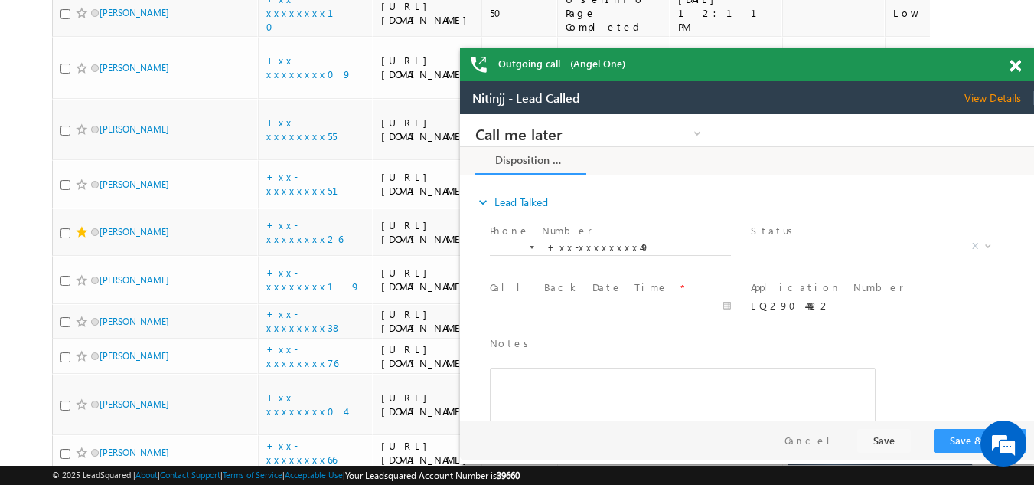
scroll to position [0, 0]
click at [815, 244] on span "X" at bounding box center [872, 246] width 243 height 15
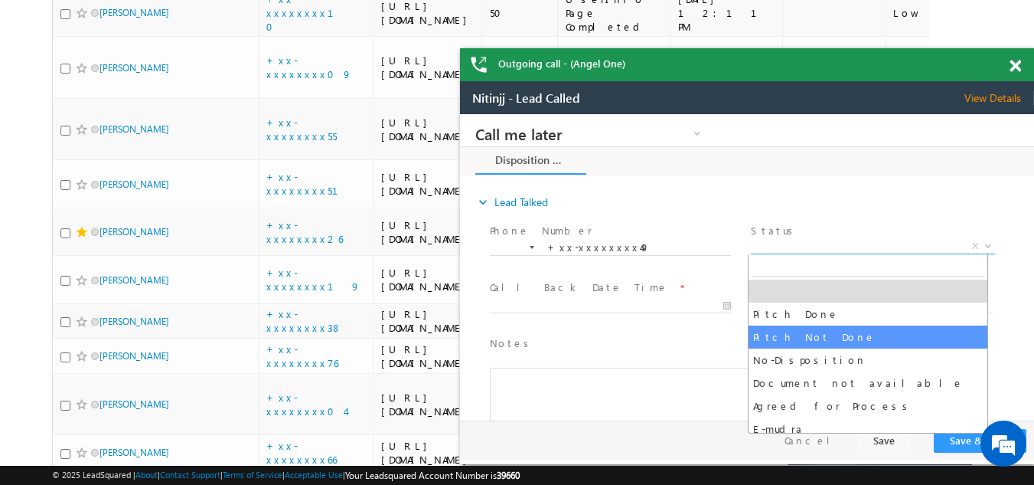
select select "Pitch Not Done"
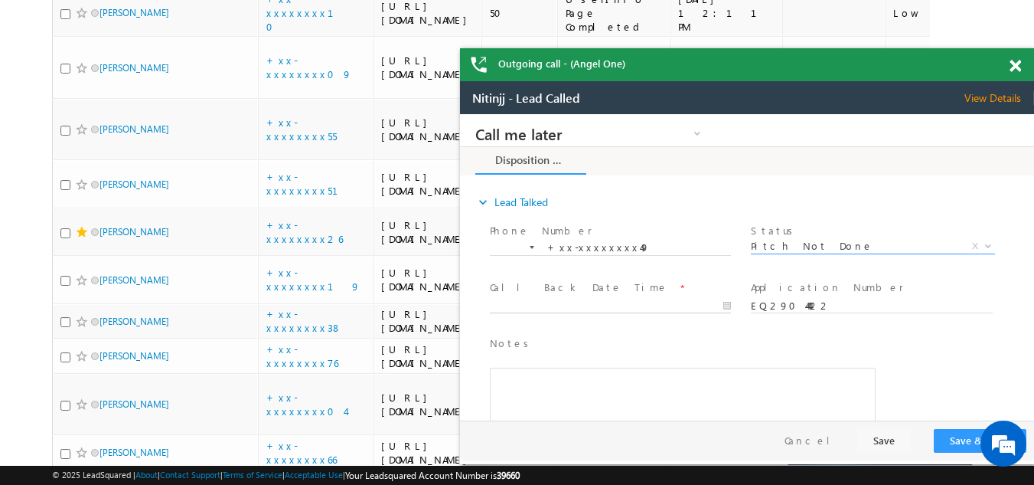
type input "09/16/25 8:29 PM"
click at [581, 306] on input "09/16/25 8:29 PM" at bounding box center [610, 306] width 241 height 15
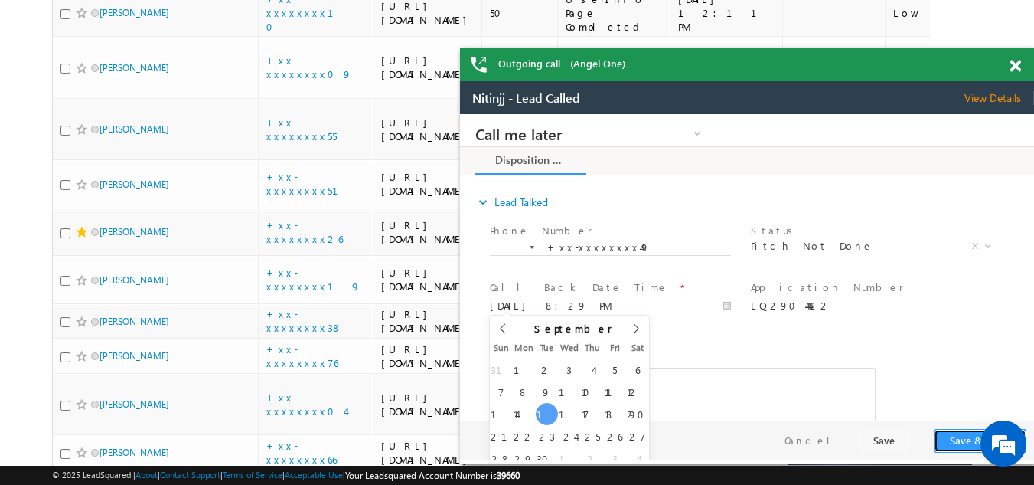
click at [952, 438] on button "Save & Close" at bounding box center [980, 441] width 93 height 24
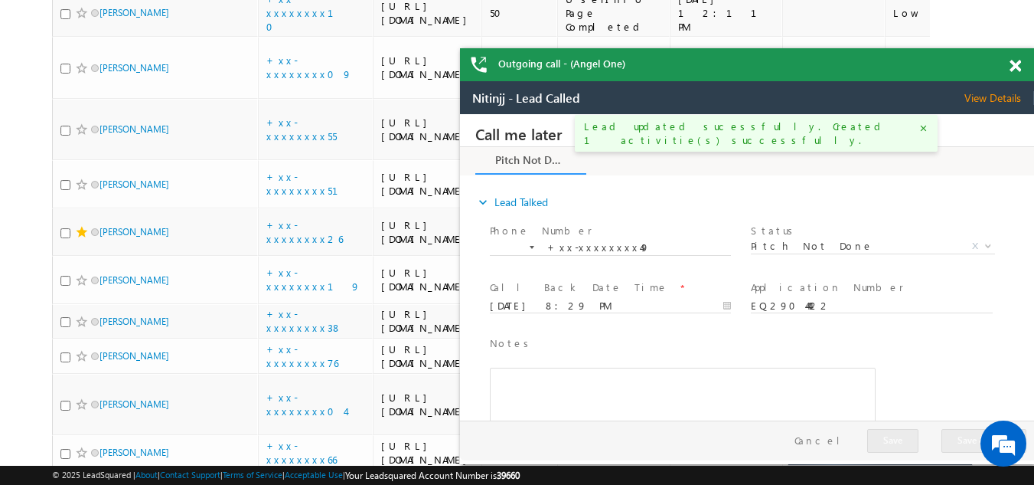
click at [1016, 61] on span at bounding box center [1015, 66] width 11 height 13
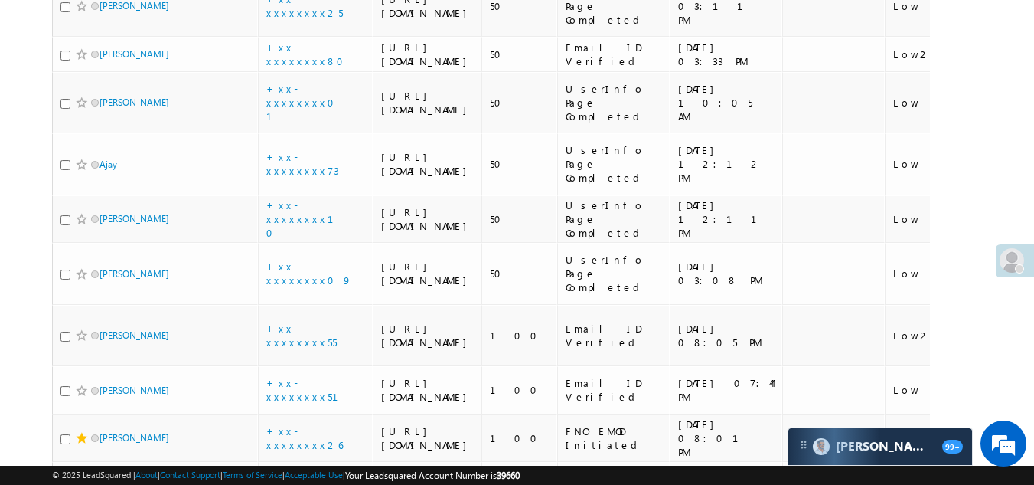
scroll to position [641, 0]
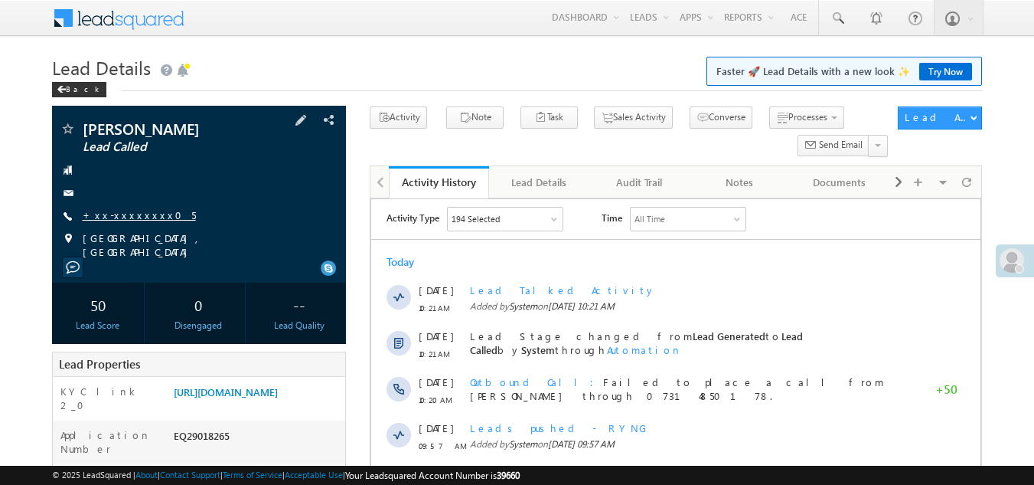
drag, startPoint x: 0, startPoint y: 0, endPoint x: 129, endPoint y: 214, distance: 249.3
click at [129, 214] on link "+xx-xxxxxxxx05" at bounding box center [139, 214] width 113 height 13
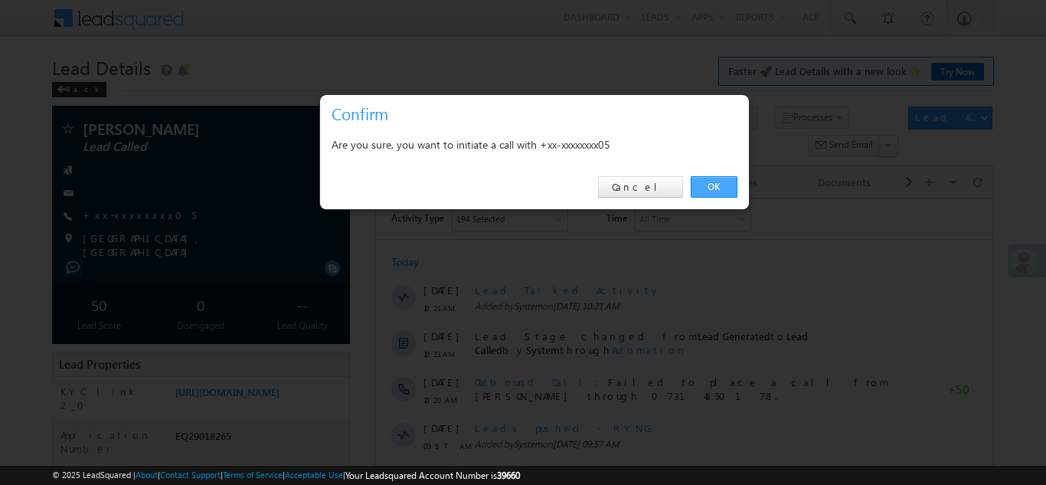
click at [710, 185] on link "OK" at bounding box center [714, 186] width 47 height 21
